Goal: Task Accomplishment & Management: Manage account settings

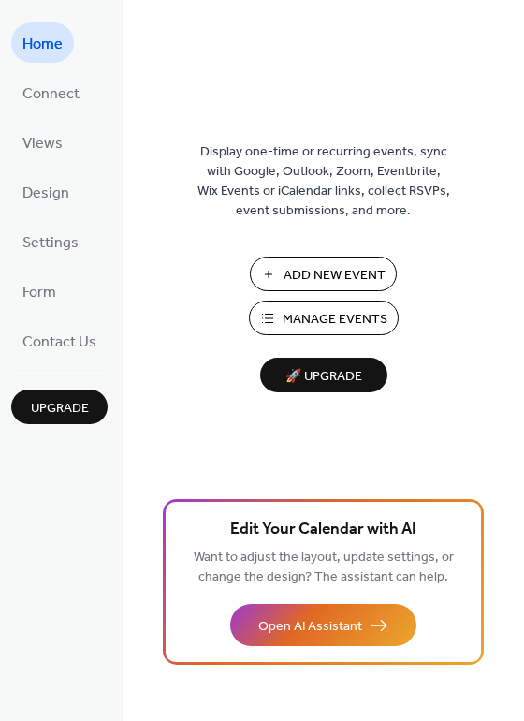
click at [287, 336] on div "Add New Event Manage Events 🚀 Upgrade" at bounding box center [323, 325] width 187 height 136
click at [294, 310] on span "Manage Events" at bounding box center [335, 320] width 105 height 20
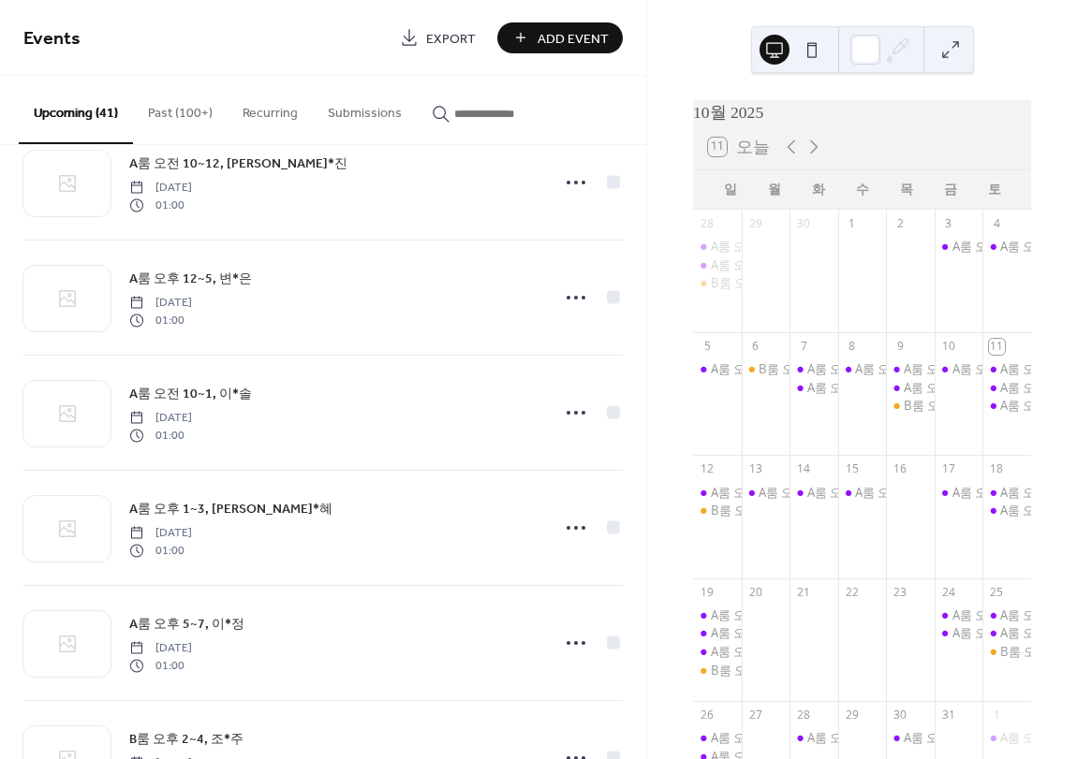
scroll to position [1123, 0]
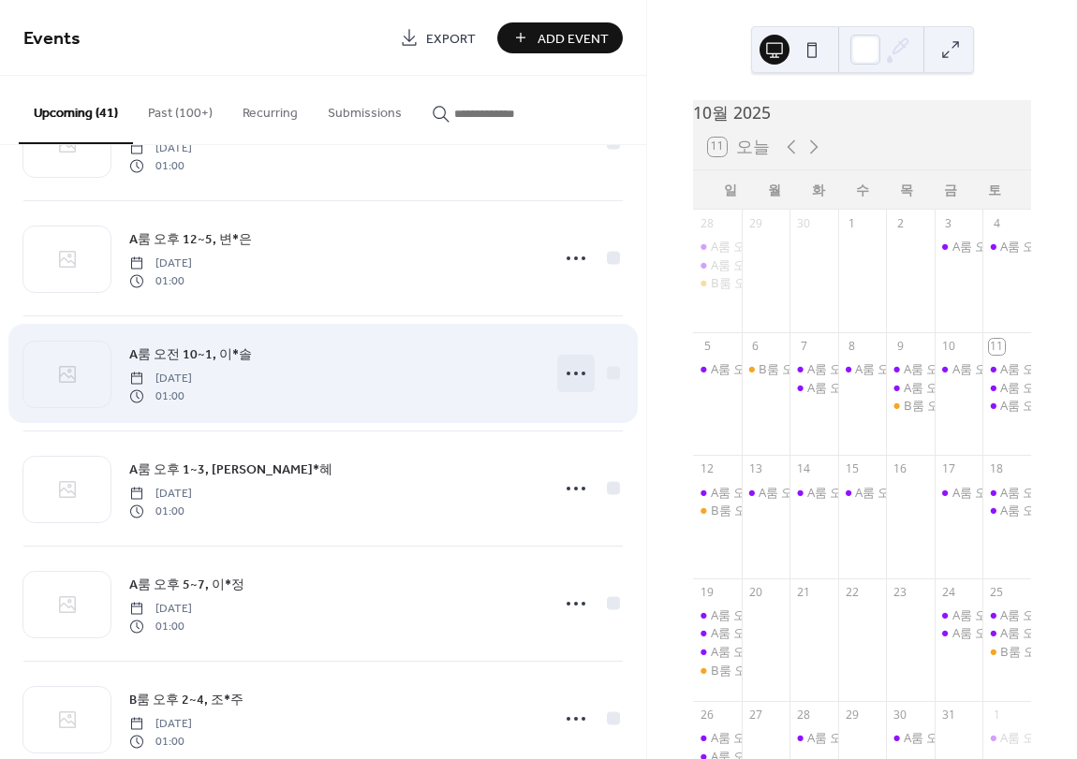
click at [565, 371] on icon at bounding box center [576, 374] width 30 height 30
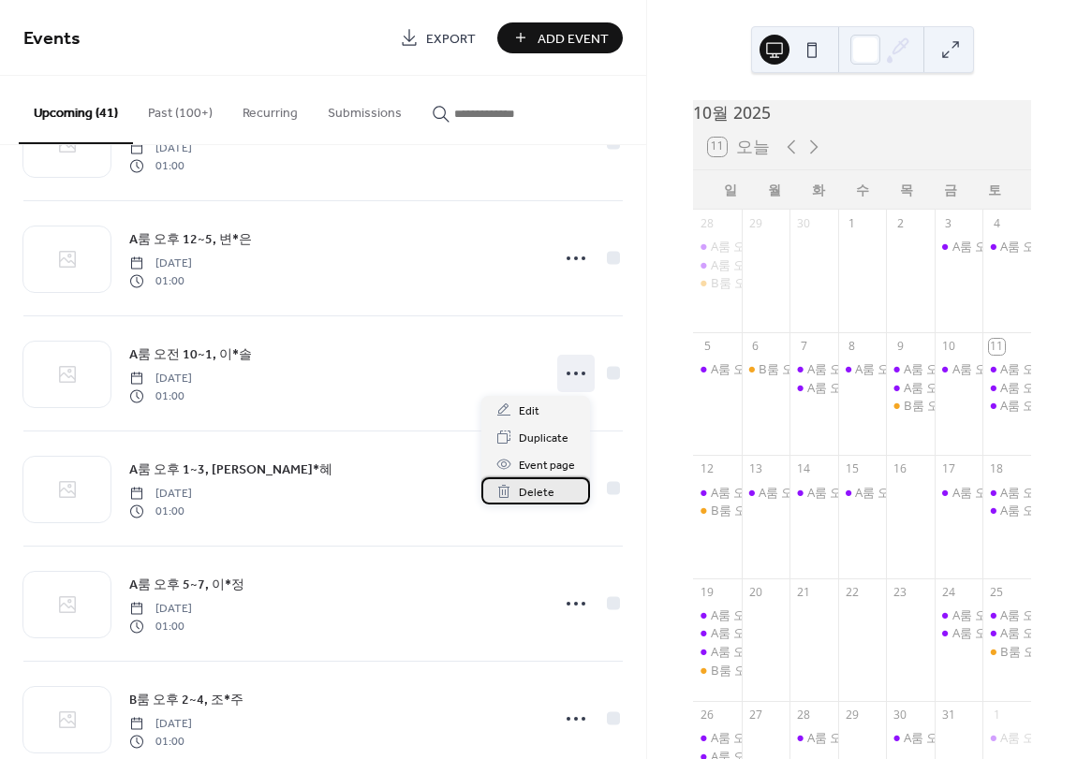
click at [561, 487] on div "Delete" at bounding box center [535, 490] width 109 height 27
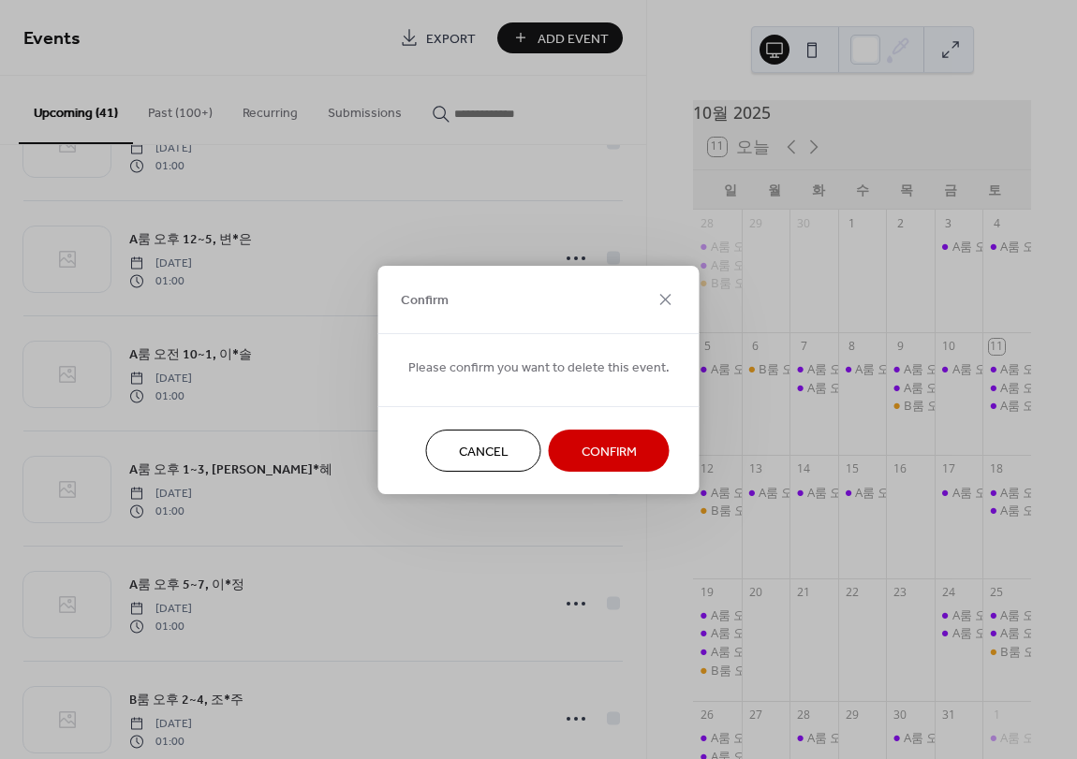
click at [599, 460] on span "Confirm" at bounding box center [608, 452] width 55 height 20
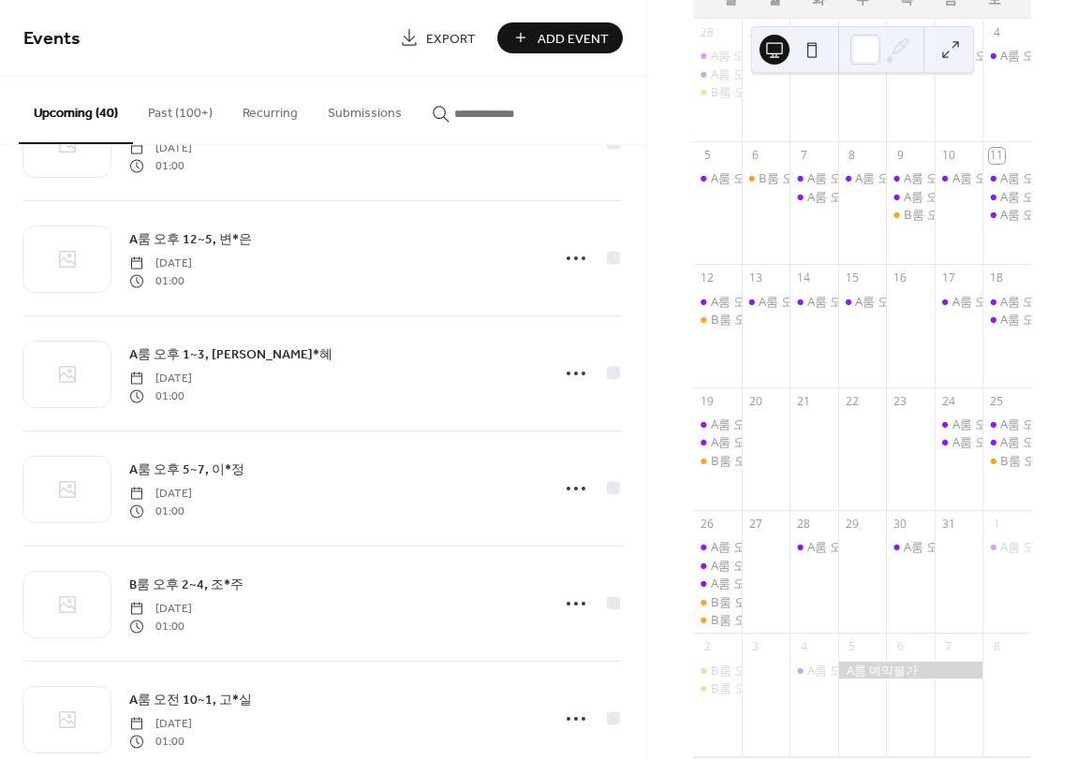
scroll to position [244, 0]
